Goal: Information Seeking & Learning: Learn about a topic

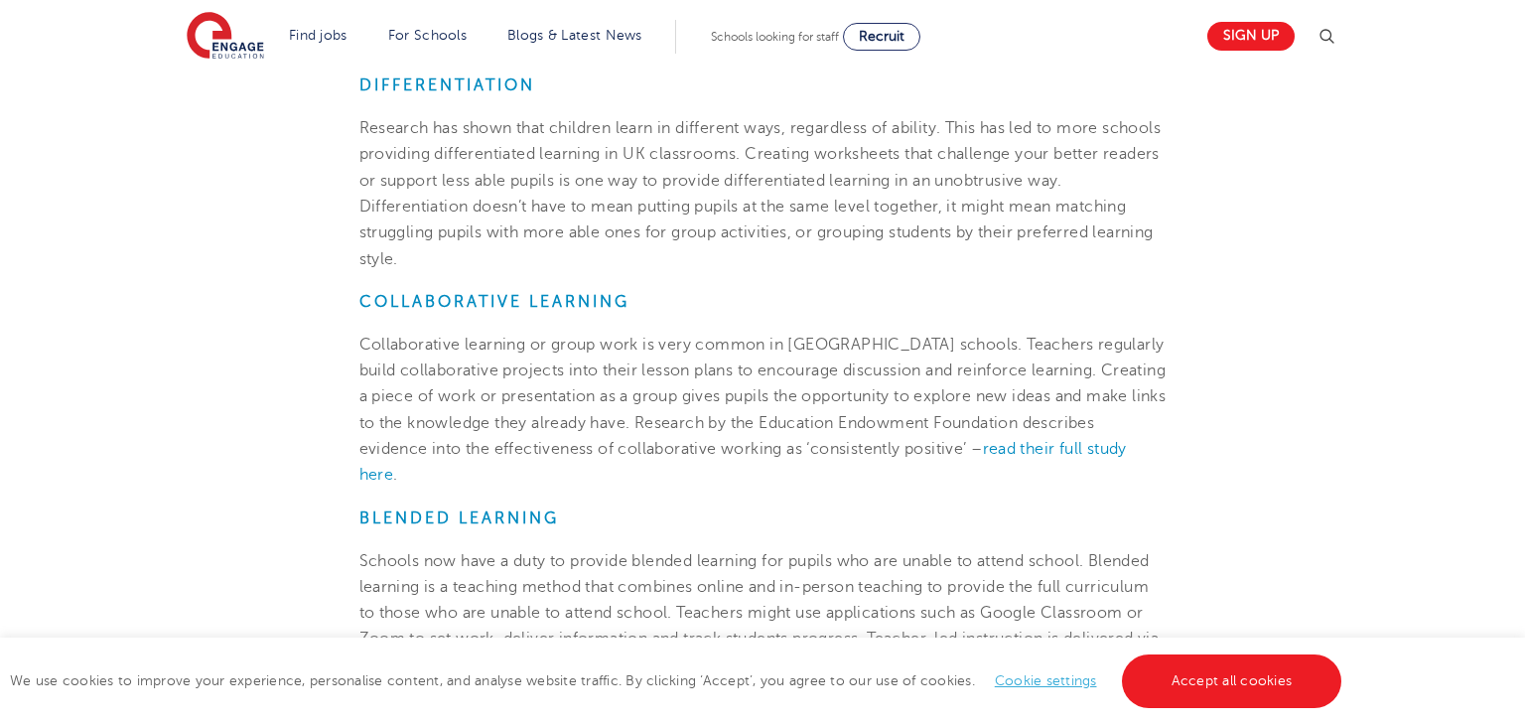
scroll to position [1463, 0]
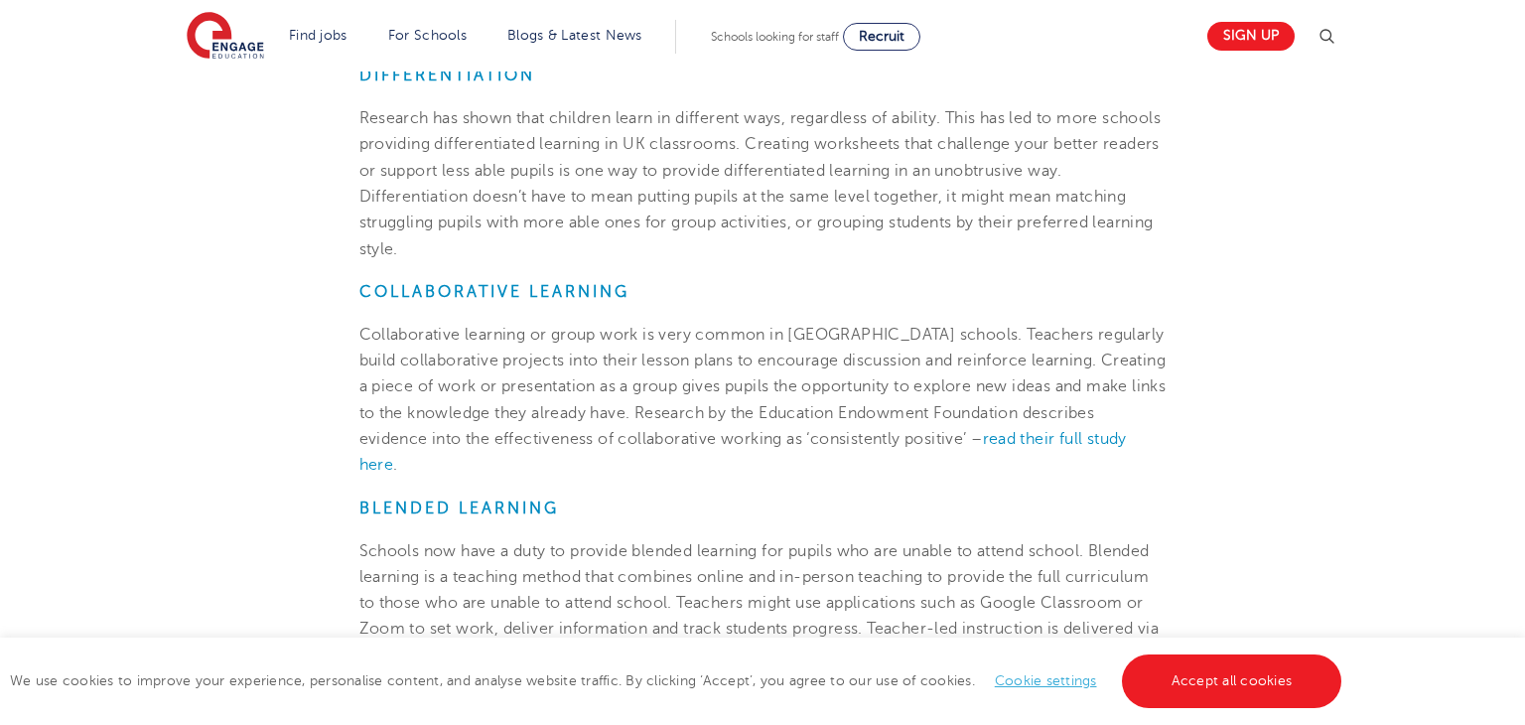
click at [1145, 373] on p "Collaborative learning or group work is very common in [GEOGRAPHIC_DATA] school…" at bounding box center [762, 400] width 807 height 157
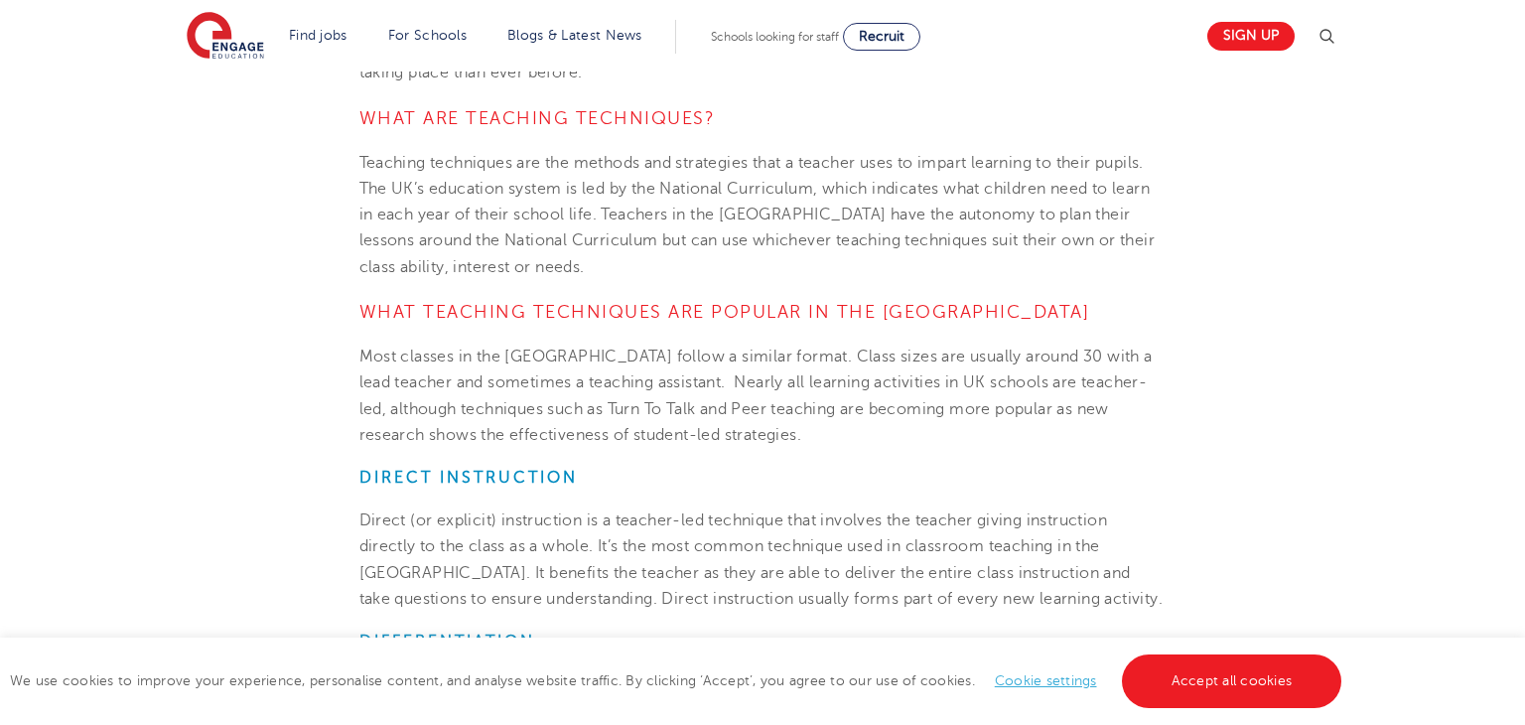
scroll to position [909, 0]
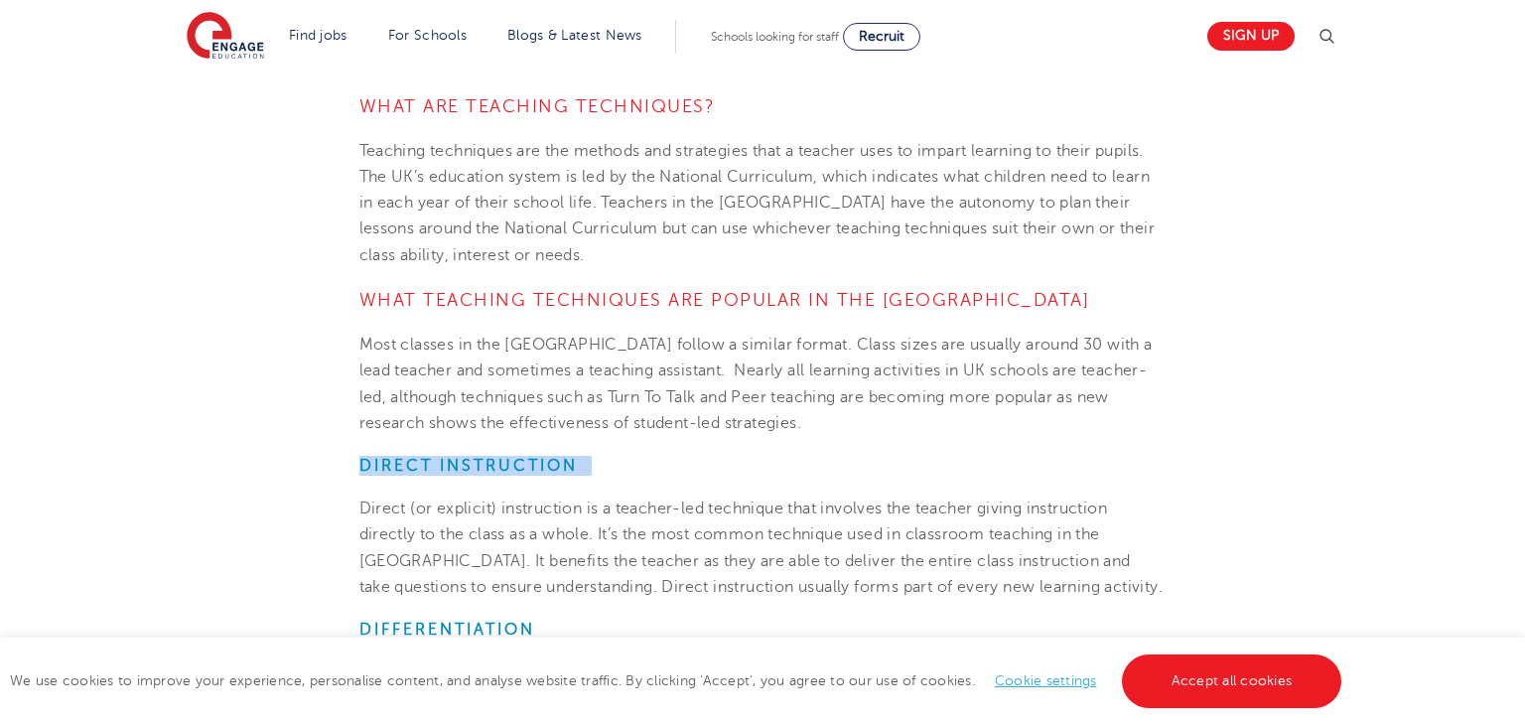
drag, startPoint x: 358, startPoint y: 463, endPoint x: 609, endPoint y: 455, distance: 251.3
click at [609, 456] on h6 "Direct Instruction" at bounding box center [762, 466] width 807 height 20
copy span "Direct Instruction"
click at [423, 536] on span "Direct (or explicit) instruction is a teacher-led technique that involves the t…" at bounding box center [761, 547] width 804 height 96
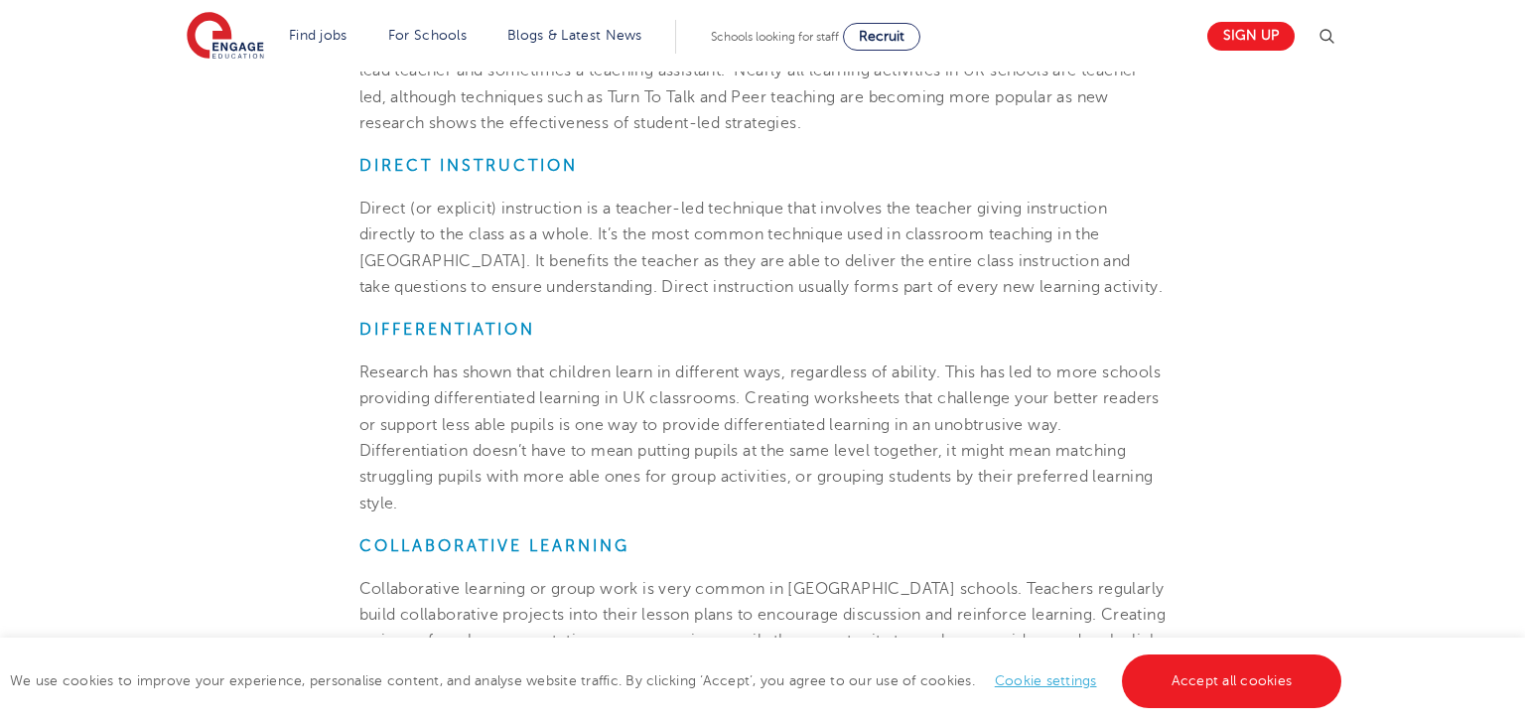
scroll to position [1214, 0]
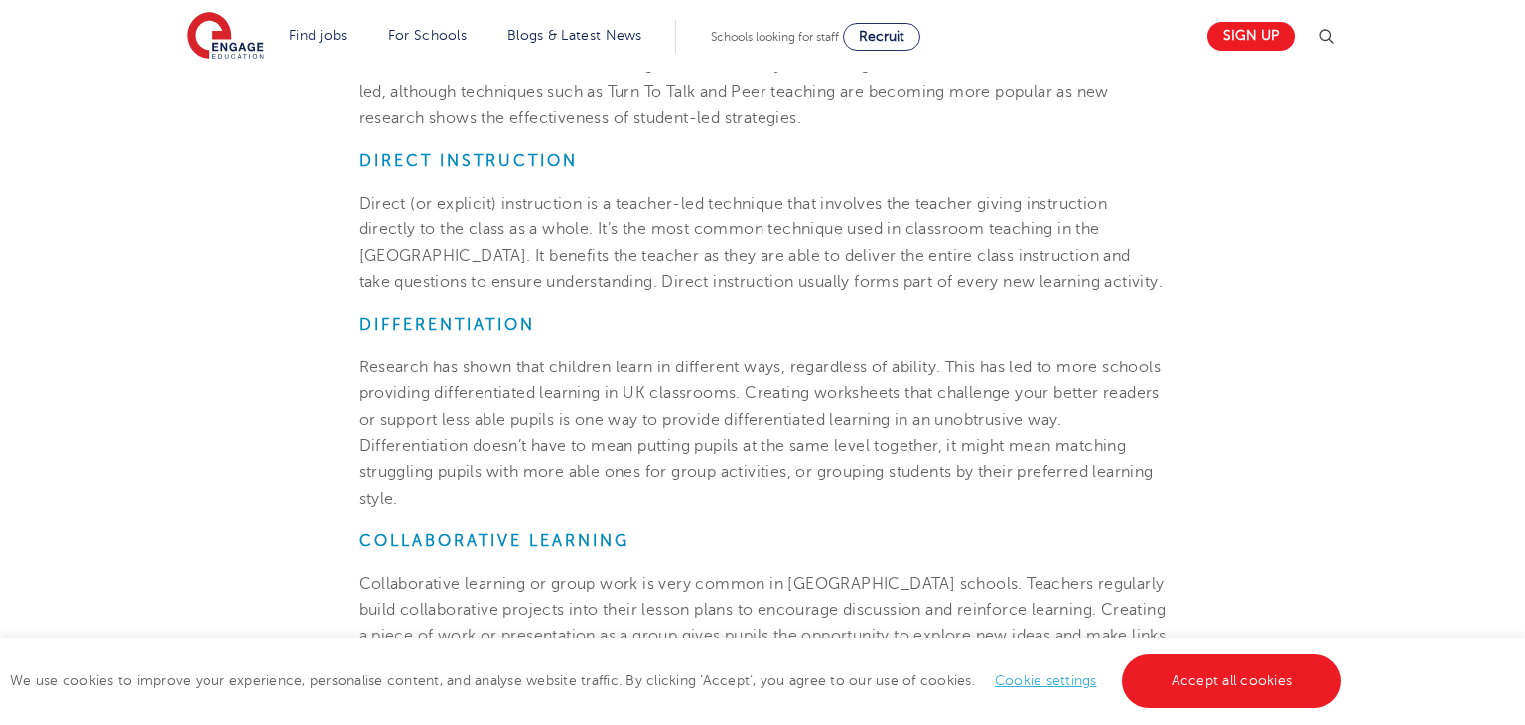
click at [361, 320] on strong "Differentiation" at bounding box center [447, 325] width 176 height 18
drag, startPoint x: 361, startPoint y: 320, endPoint x: 546, endPoint y: 326, distance: 184.7
click at [546, 326] on h6 "Differentiation" at bounding box center [762, 325] width 807 height 20
copy strong "Differentiation"
drag, startPoint x: 359, startPoint y: 529, endPoint x: 632, endPoint y: 547, distance: 273.6
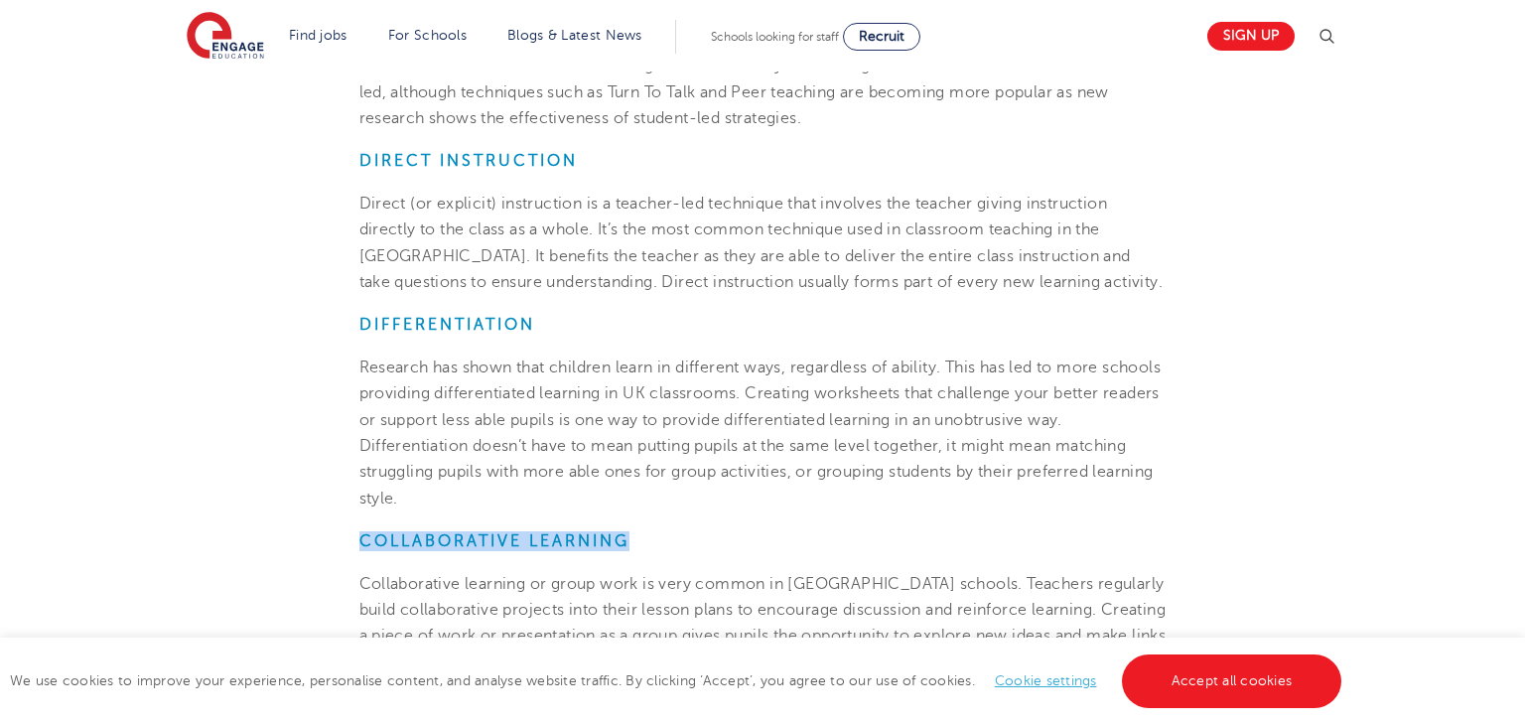
click at [632, 547] on h6 "COLLABORATIVE LEARNING" at bounding box center [762, 541] width 807 height 20
copy strong "COLLABORATIVE LEARNING"
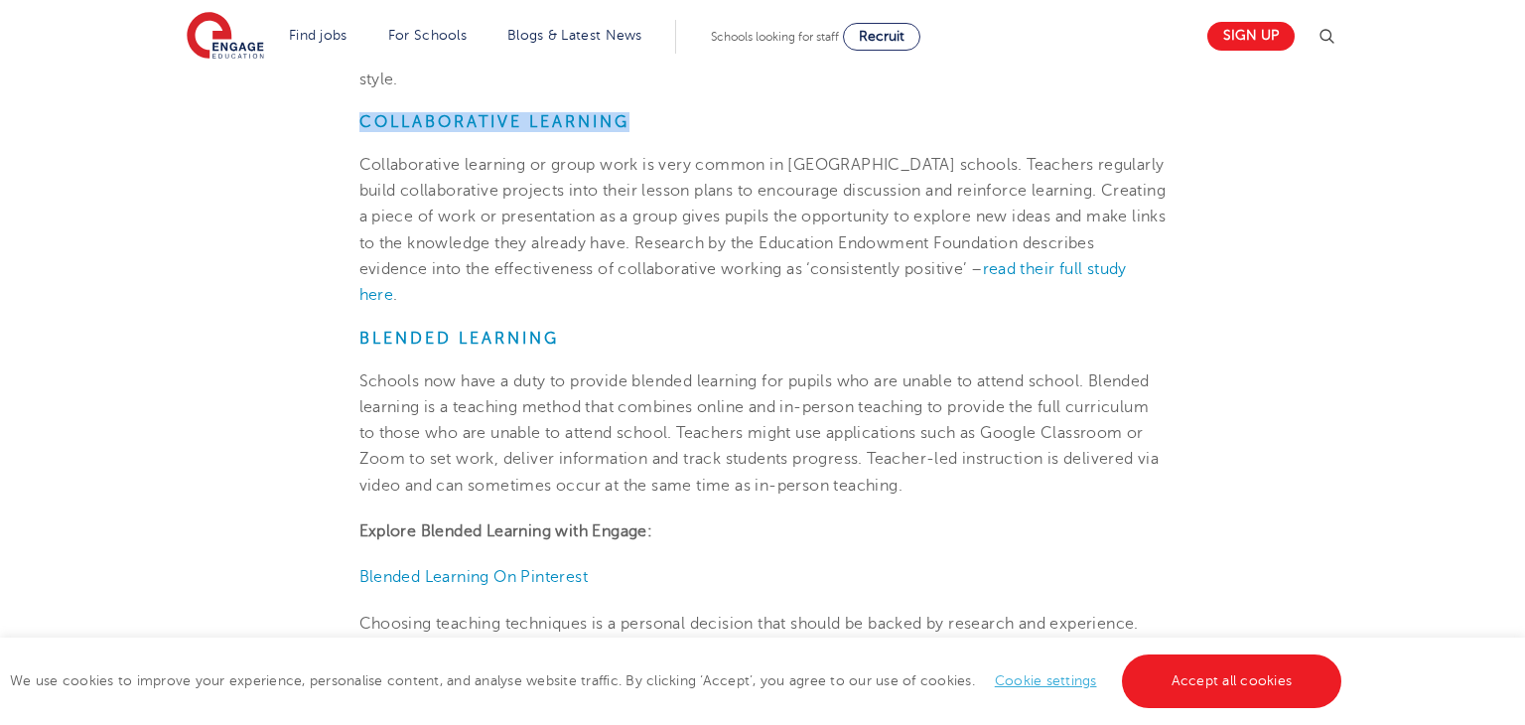
scroll to position [1643, 0]
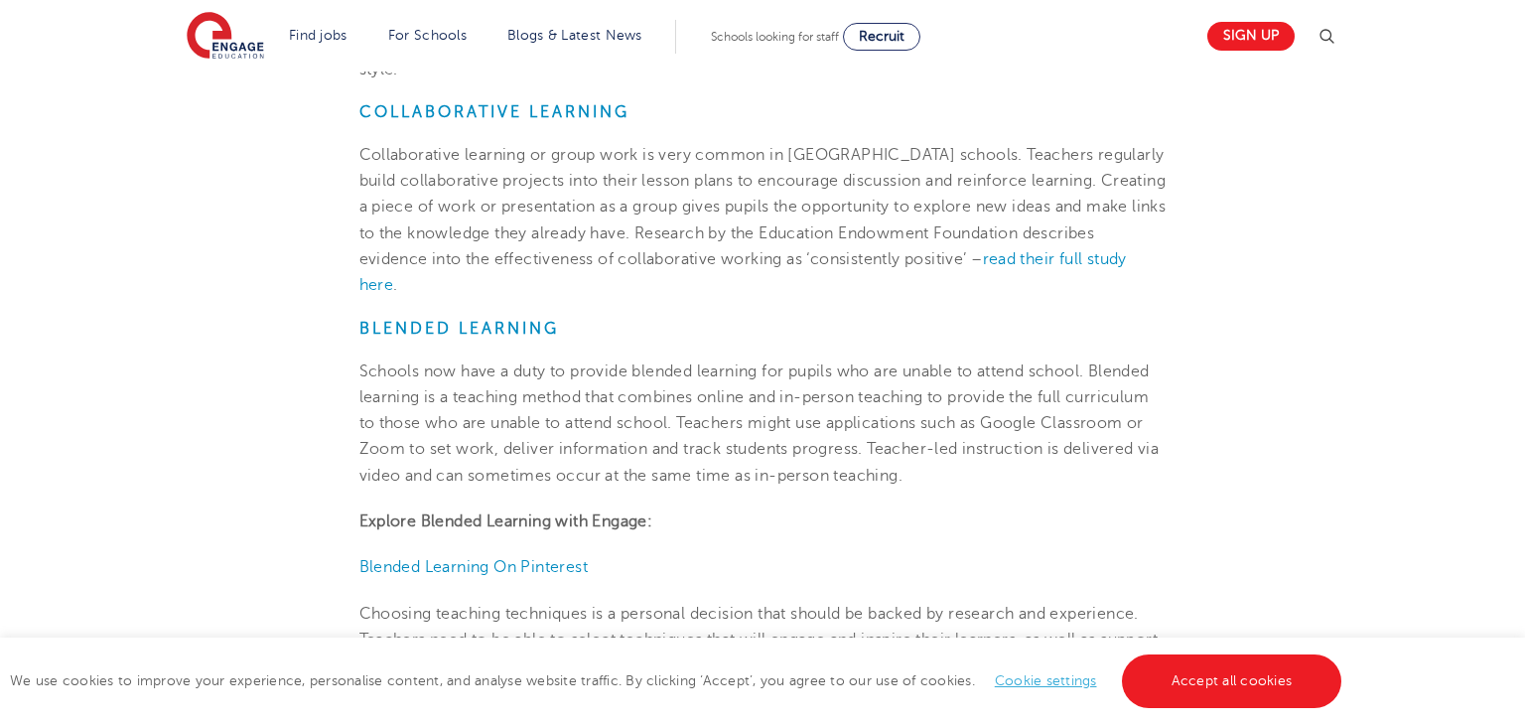
drag, startPoint x: 365, startPoint y: 326, endPoint x: 526, endPoint y: 345, distance: 162.0
drag, startPoint x: 352, startPoint y: 318, endPoint x: 554, endPoint y: 331, distance: 201.9
copy strong "Blended Learning"
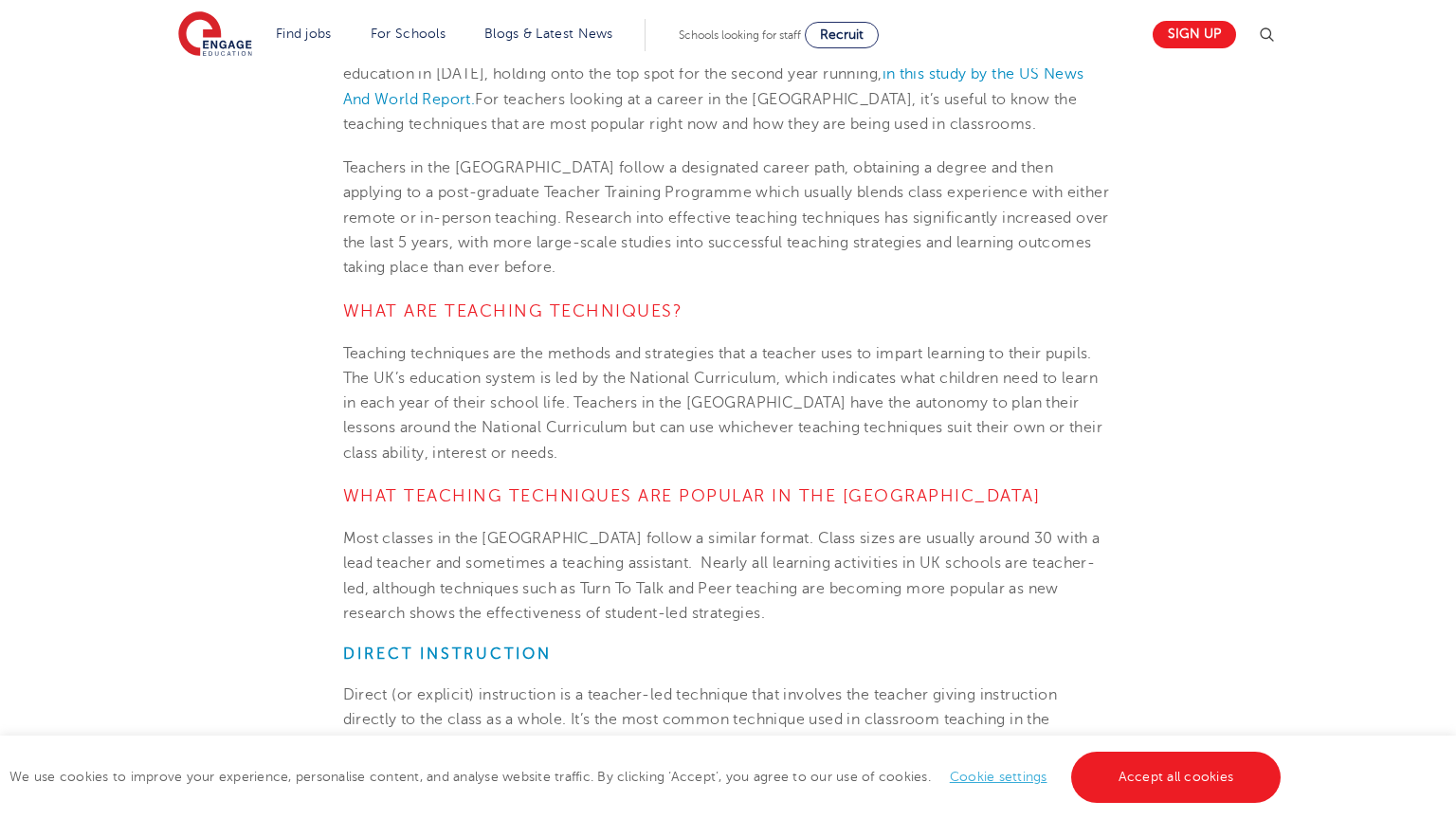
scroll to position [651, 0]
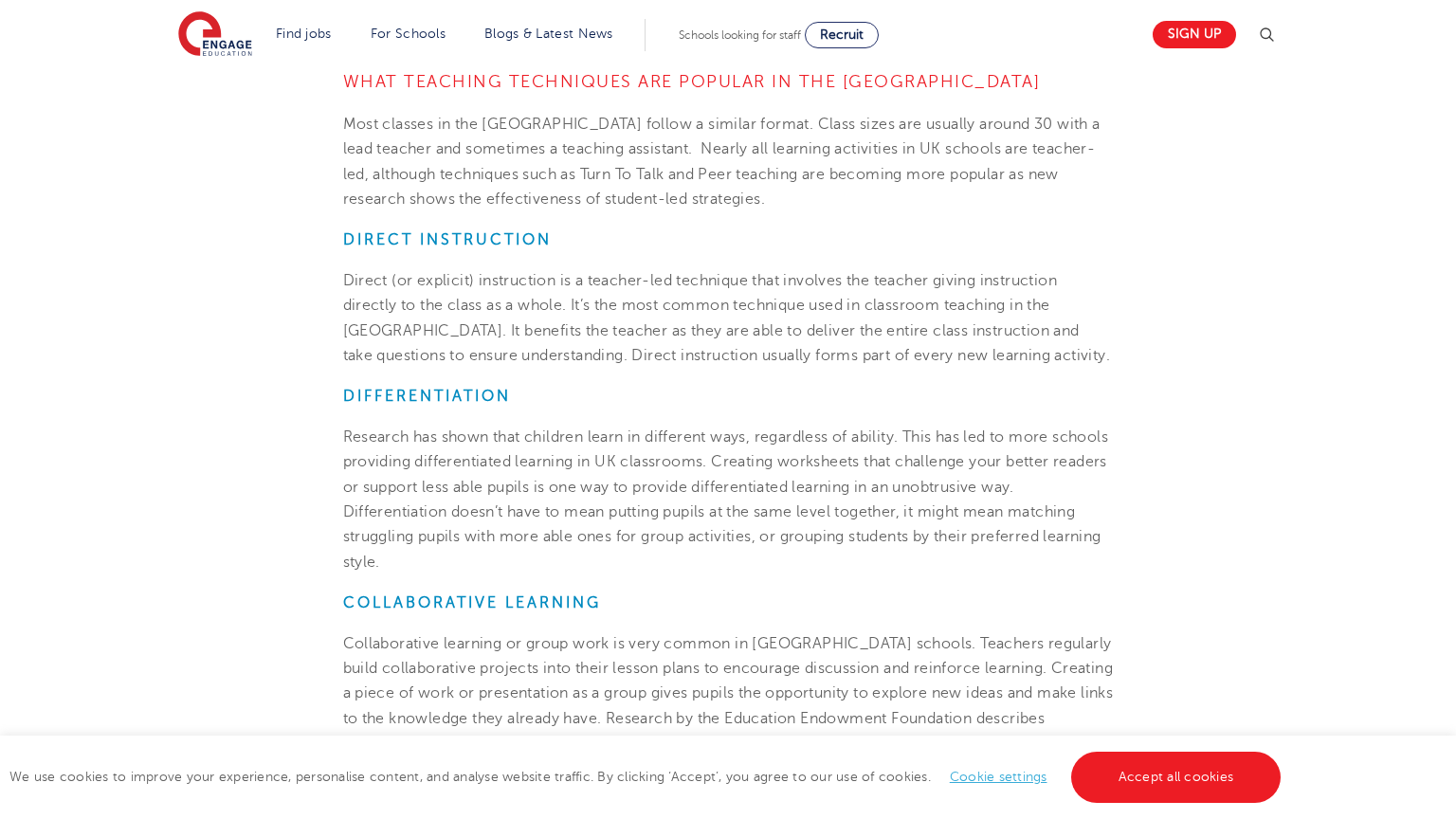
scroll to position [1074, 0]
click at [783, 510] on span "Research has shown that children learn in different ways, regardless of ability…" at bounding box center [726, 498] width 766 height 141
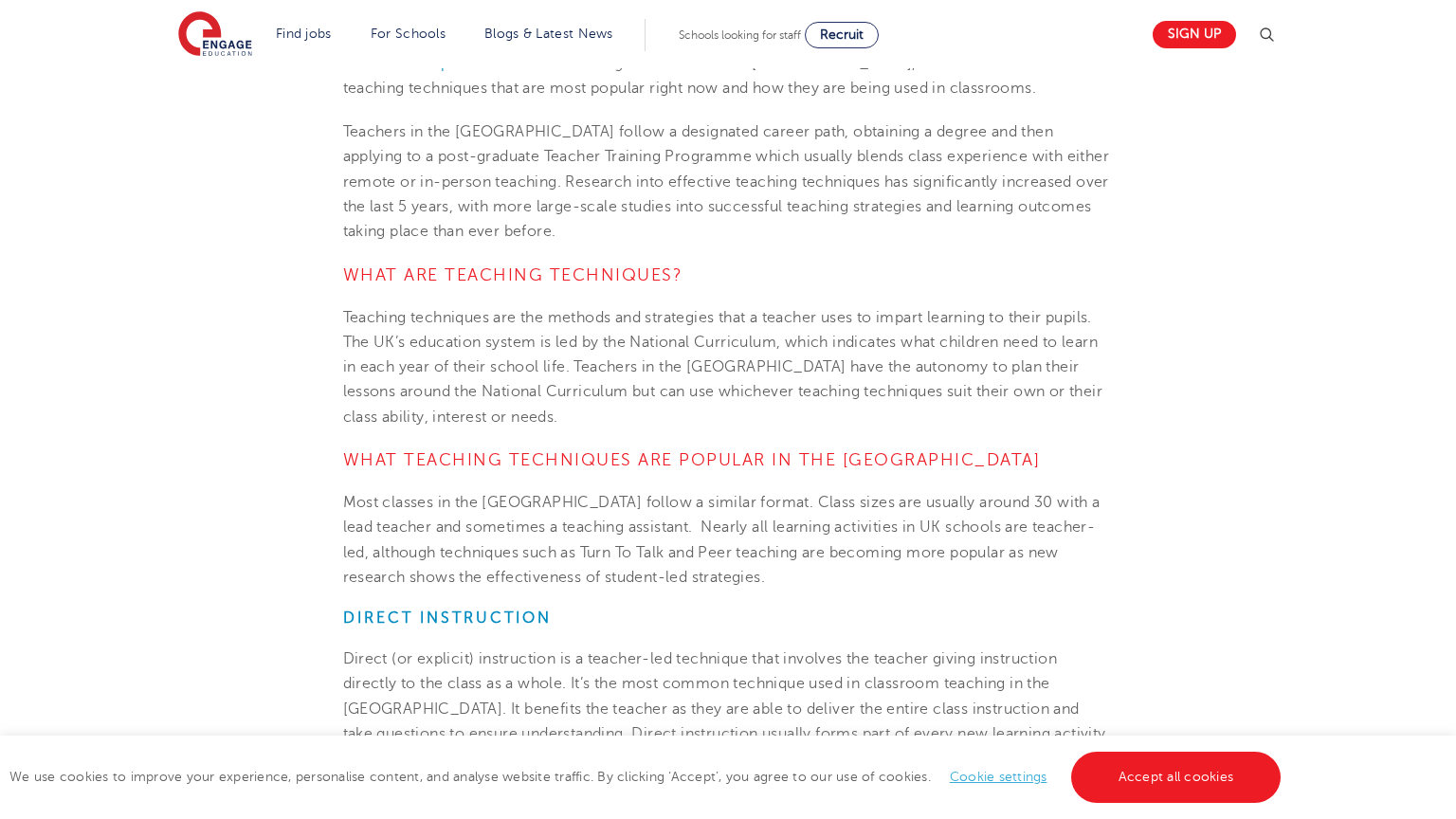
scroll to position [0, 0]
